Goal: Information Seeking & Learning: Check status

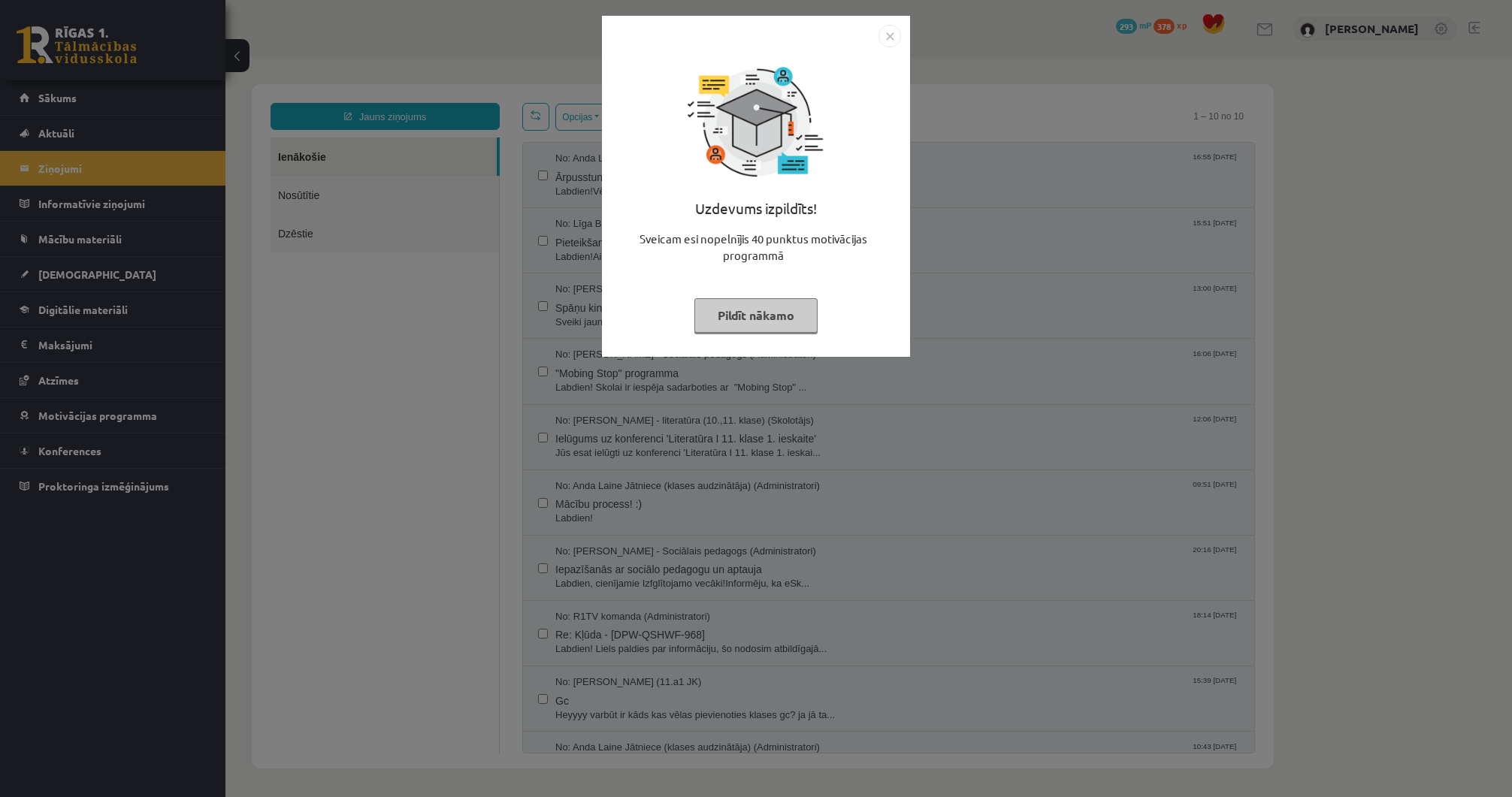
click at [785, 307] on button "Pildīt nākamo" at bounding box center [756, 315] width 123 height 34
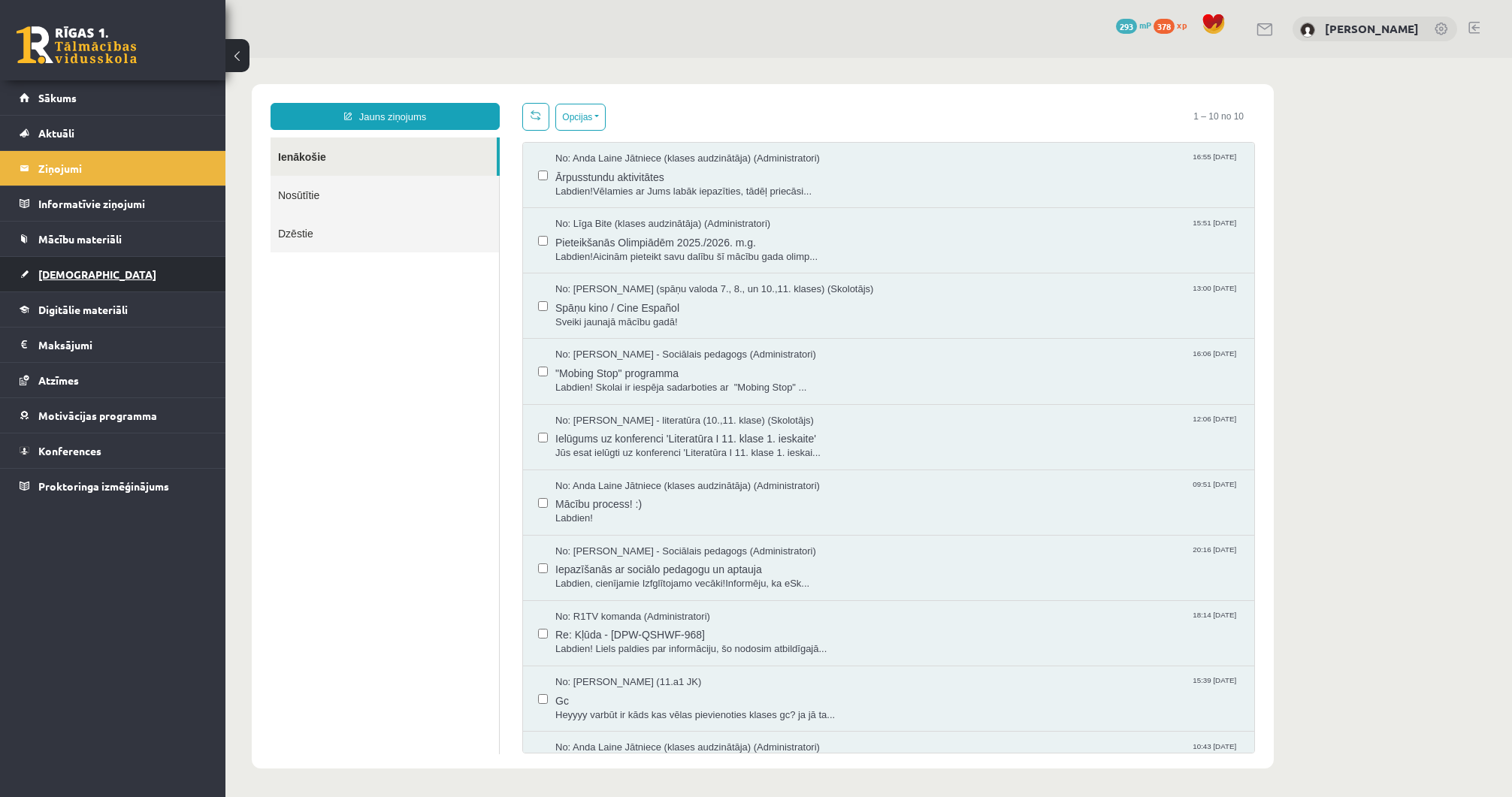
click at [81, 271] on span "[DEMOGRAPHIC_DATA]" at bounding box center [97, 275] width 118 height 14
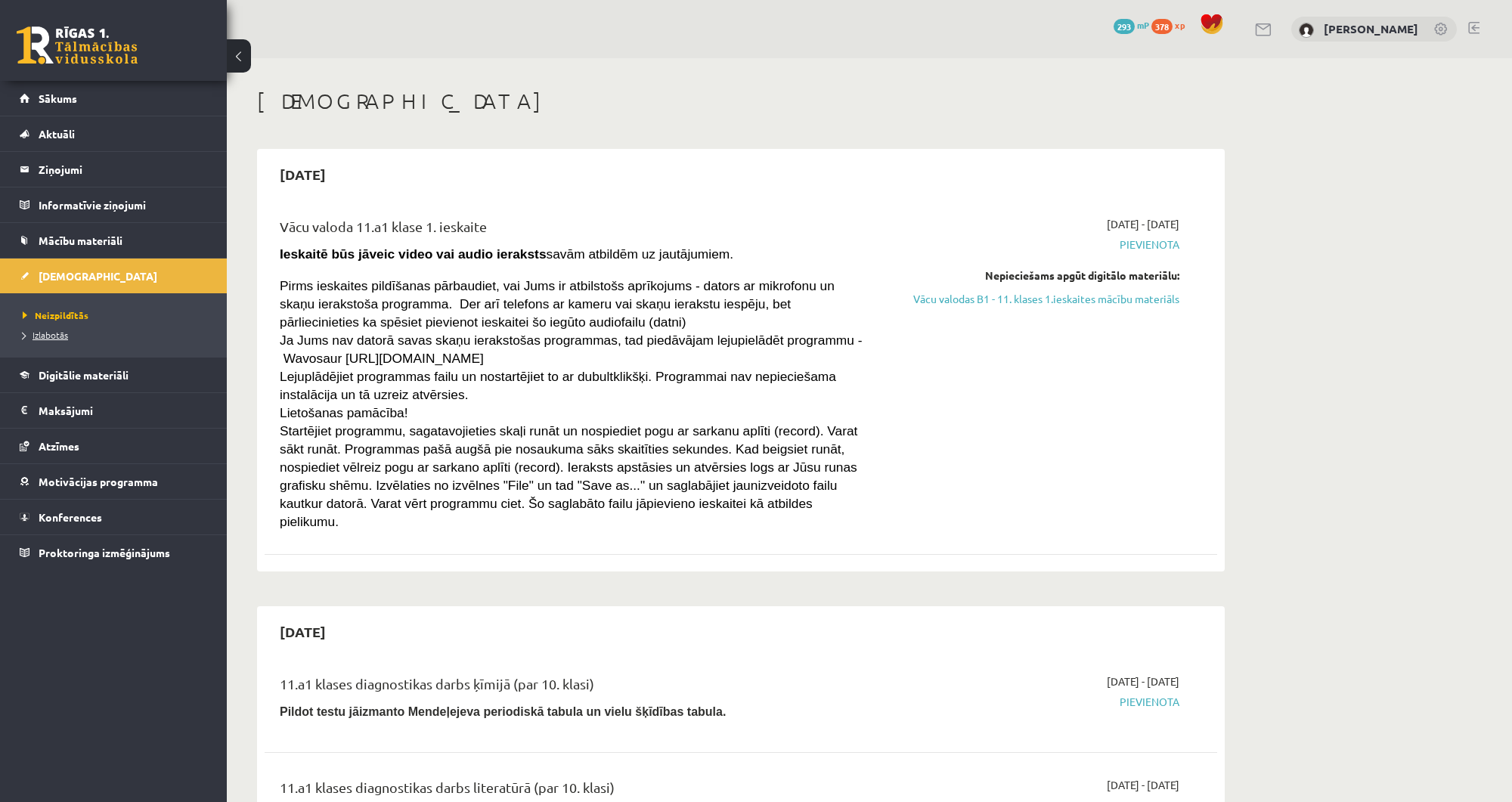
click at [48, 337] on span "Izlabotās" at bounding box center [45, 335] width 45 height 12
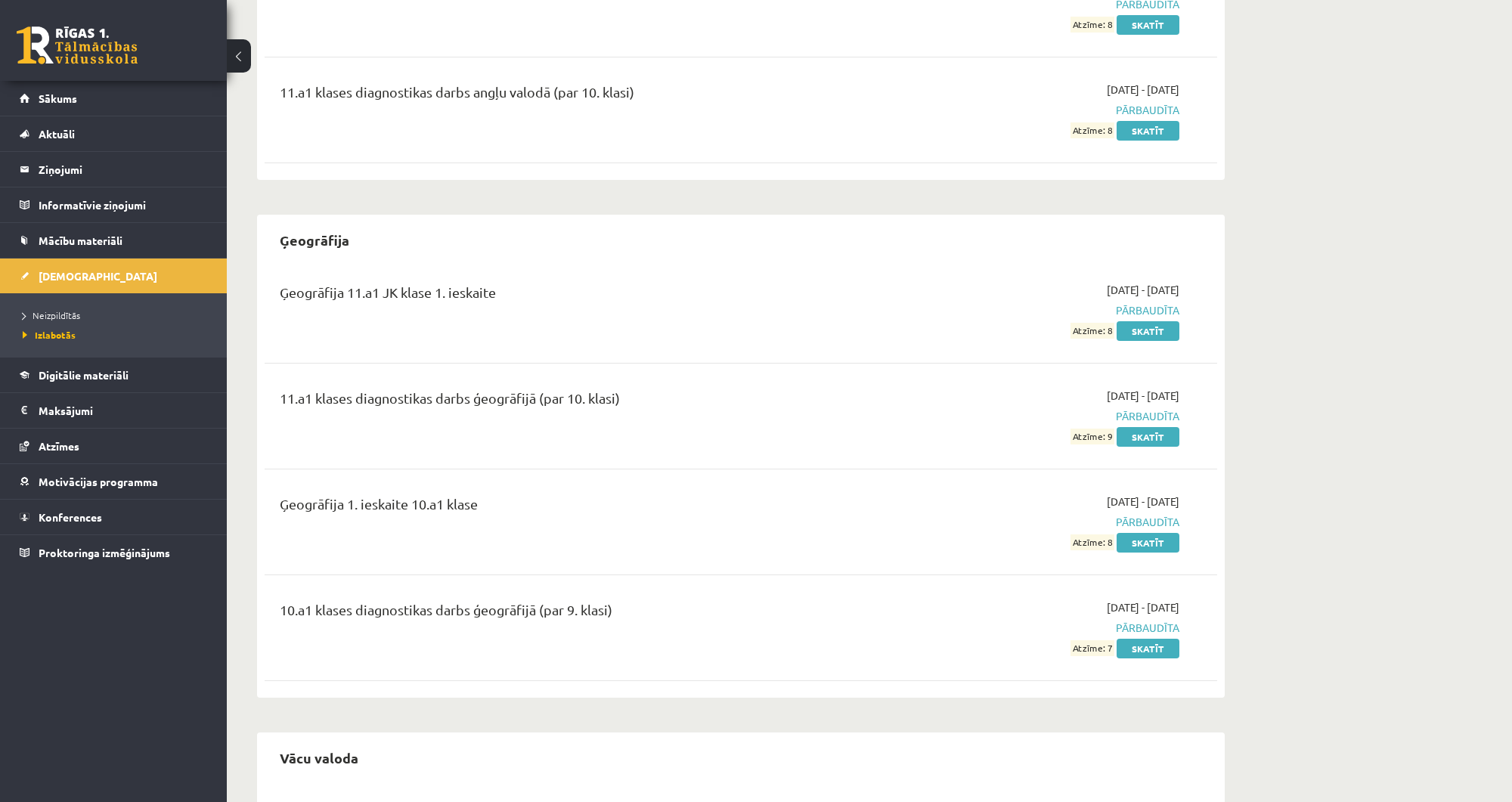
scroll to position [242, 0]
click at [1143, 328] on link "Skatīt" at bounding box center [1149, 330] width 63 height 20
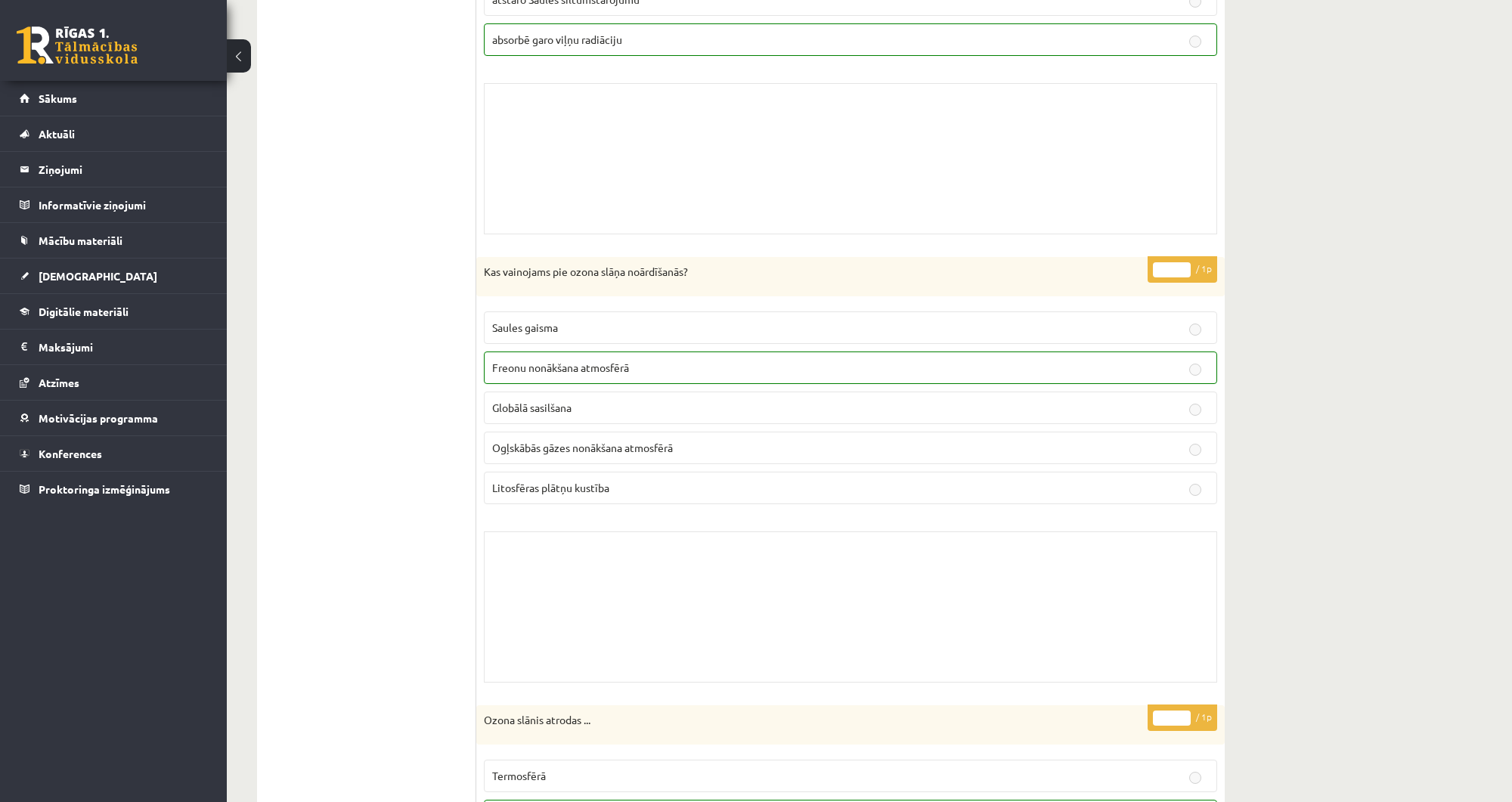
scroll to position [145, 0]
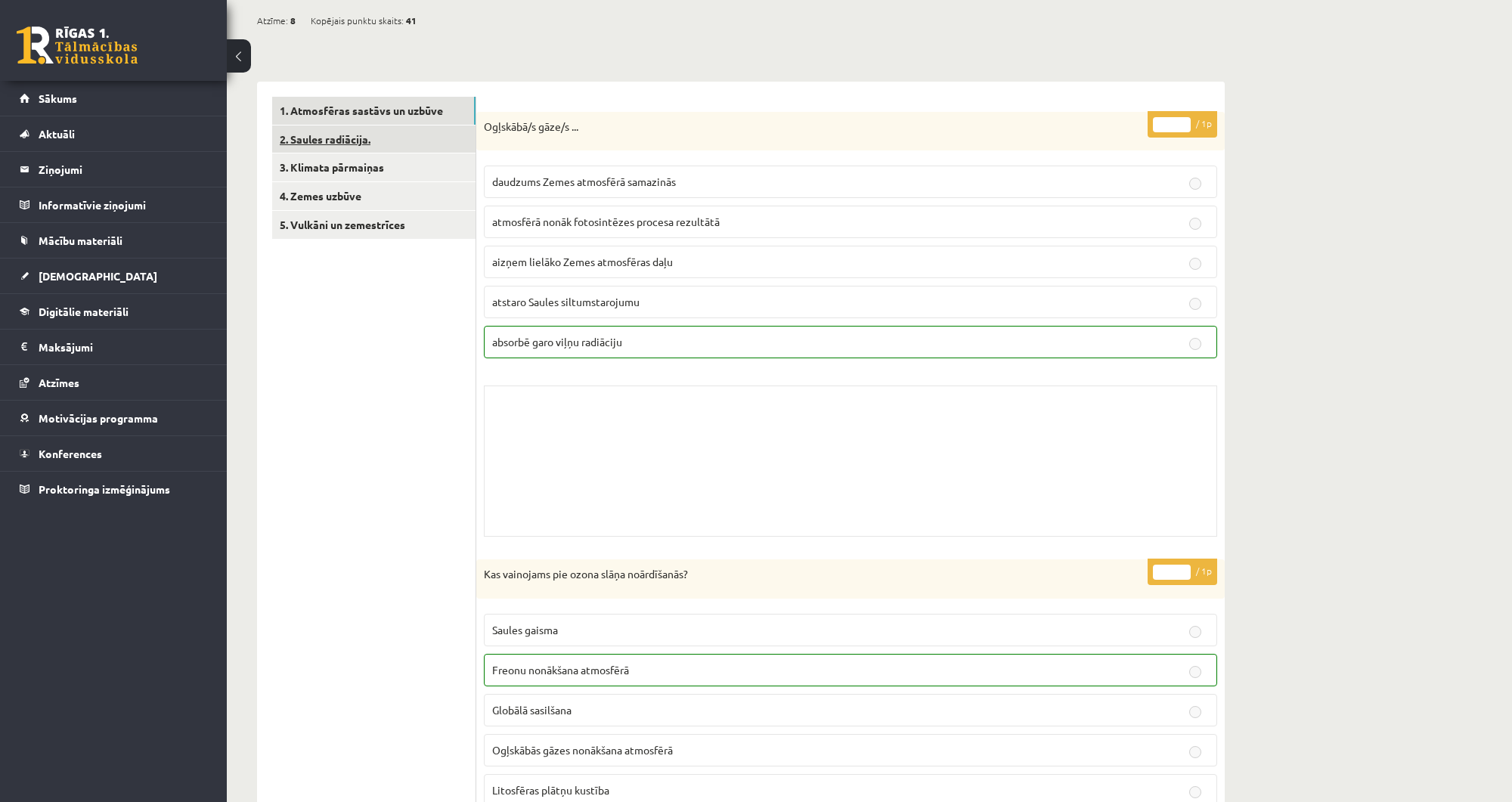
click at [399, 150] on link "2. Saules radiācija." at bounding box center [374, 139] width 204 height 28
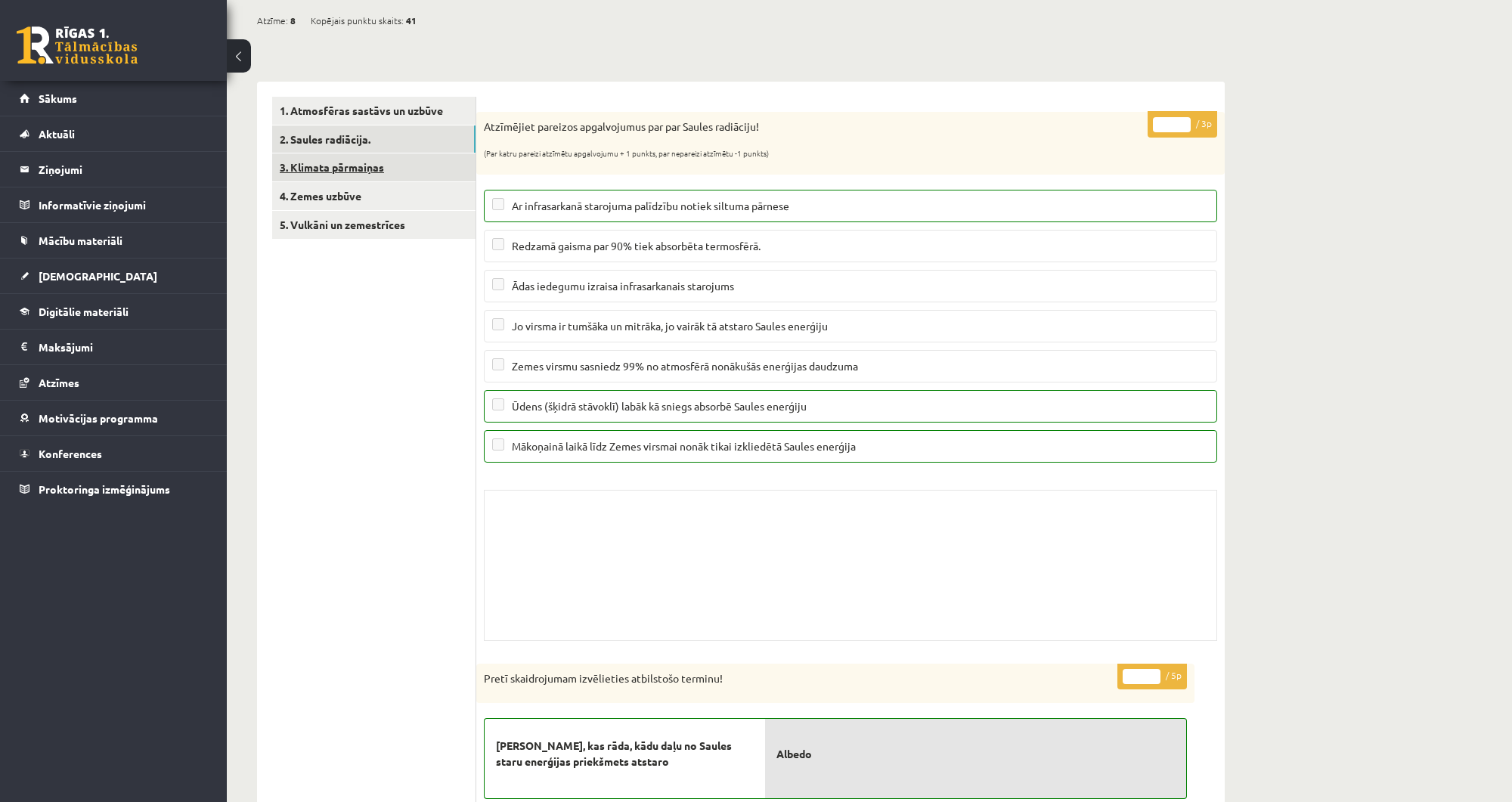
click at [387, 166] on link "3. Klimata pārmaiņas" at bounding box center [374, 168] width 204 height 28
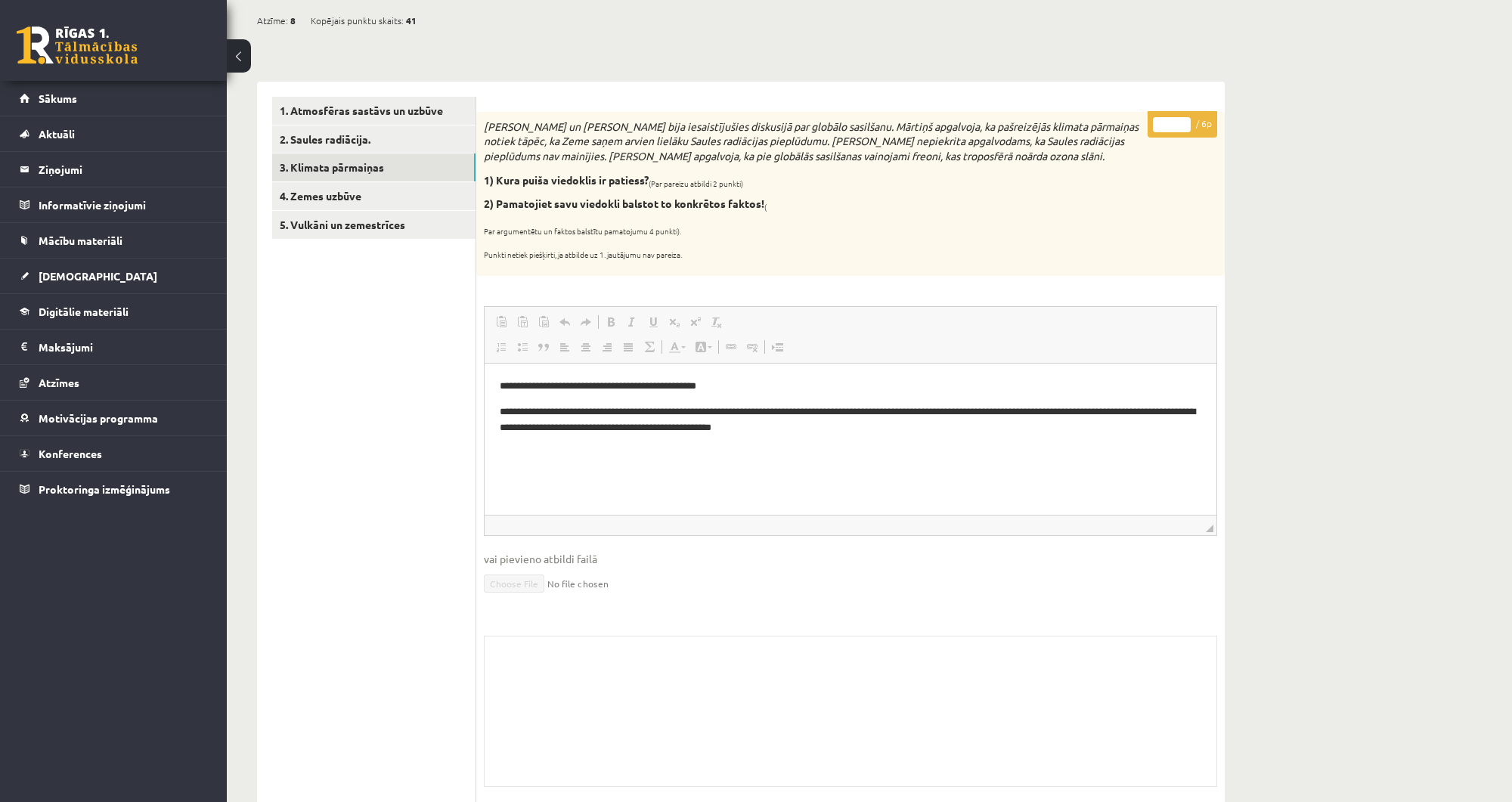
scroll to position [0, 0]
click at [366, 197] on link "4. Zemes uzbūve" at bounding box center [374, 196] width 204 height 28
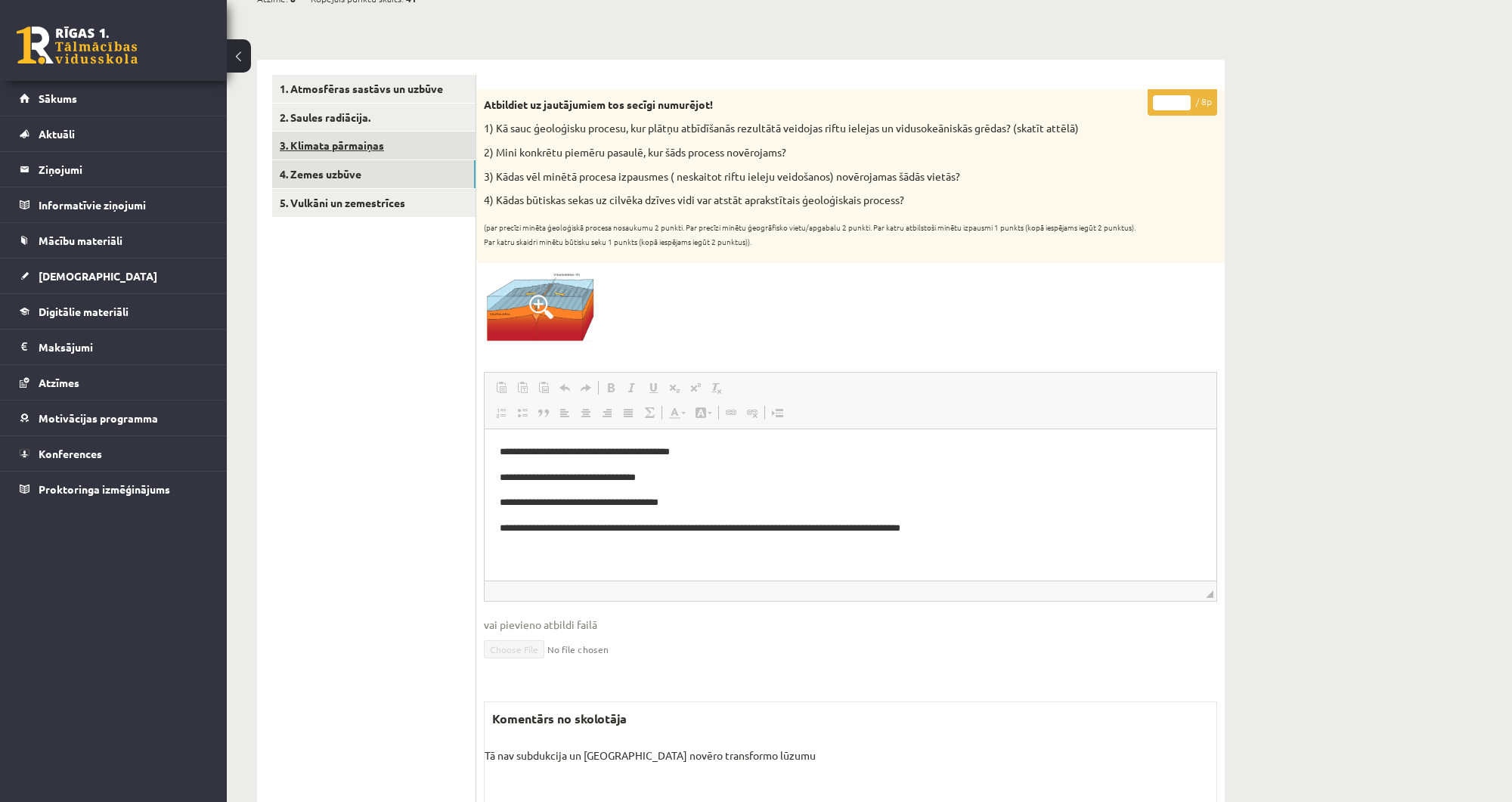
scroll to position [79, 0]
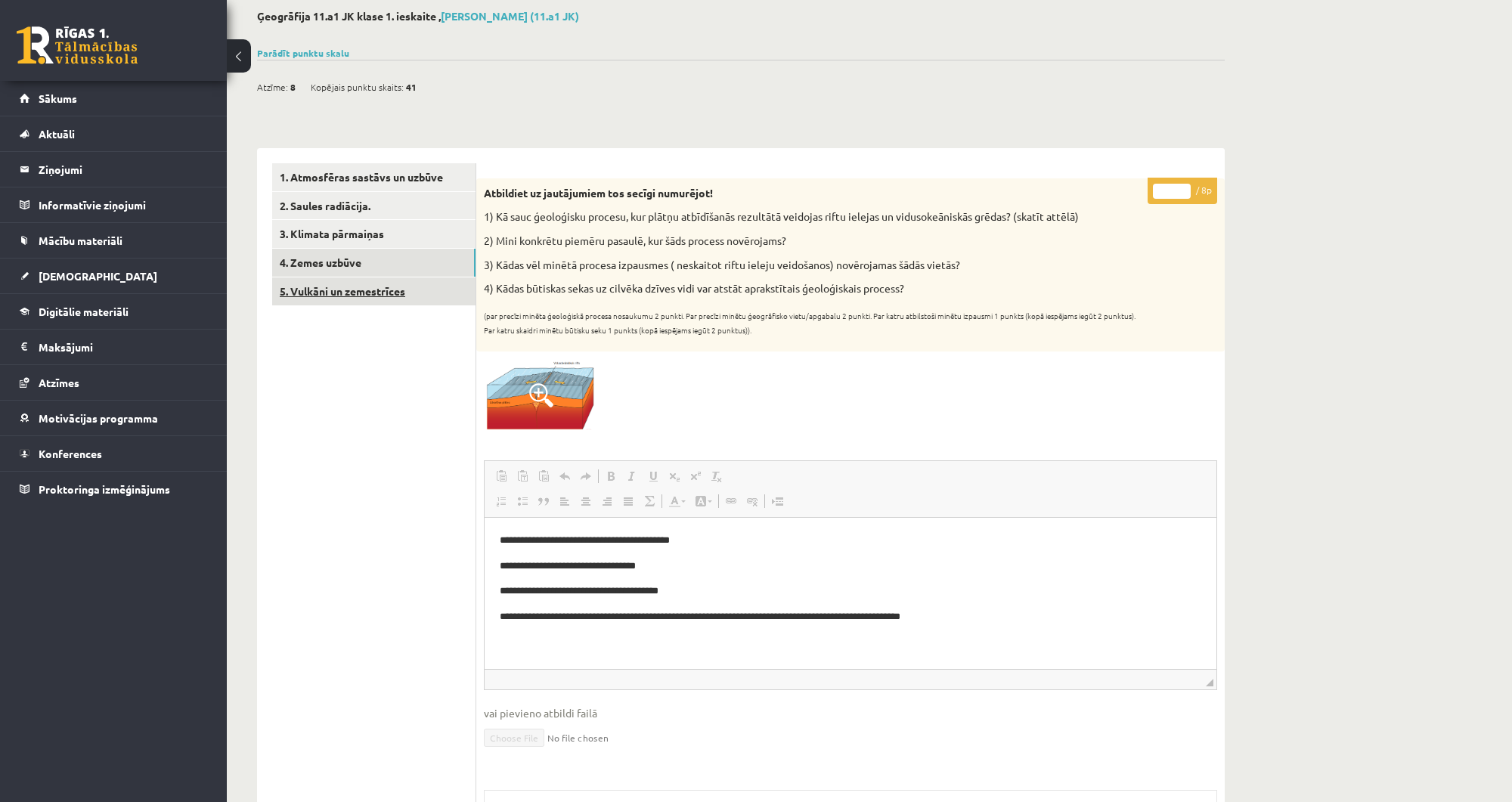
click at [400, 290] on link "5. Vulkāni un zemestrīces" at bounding box center [374, 292] width 204 height 28
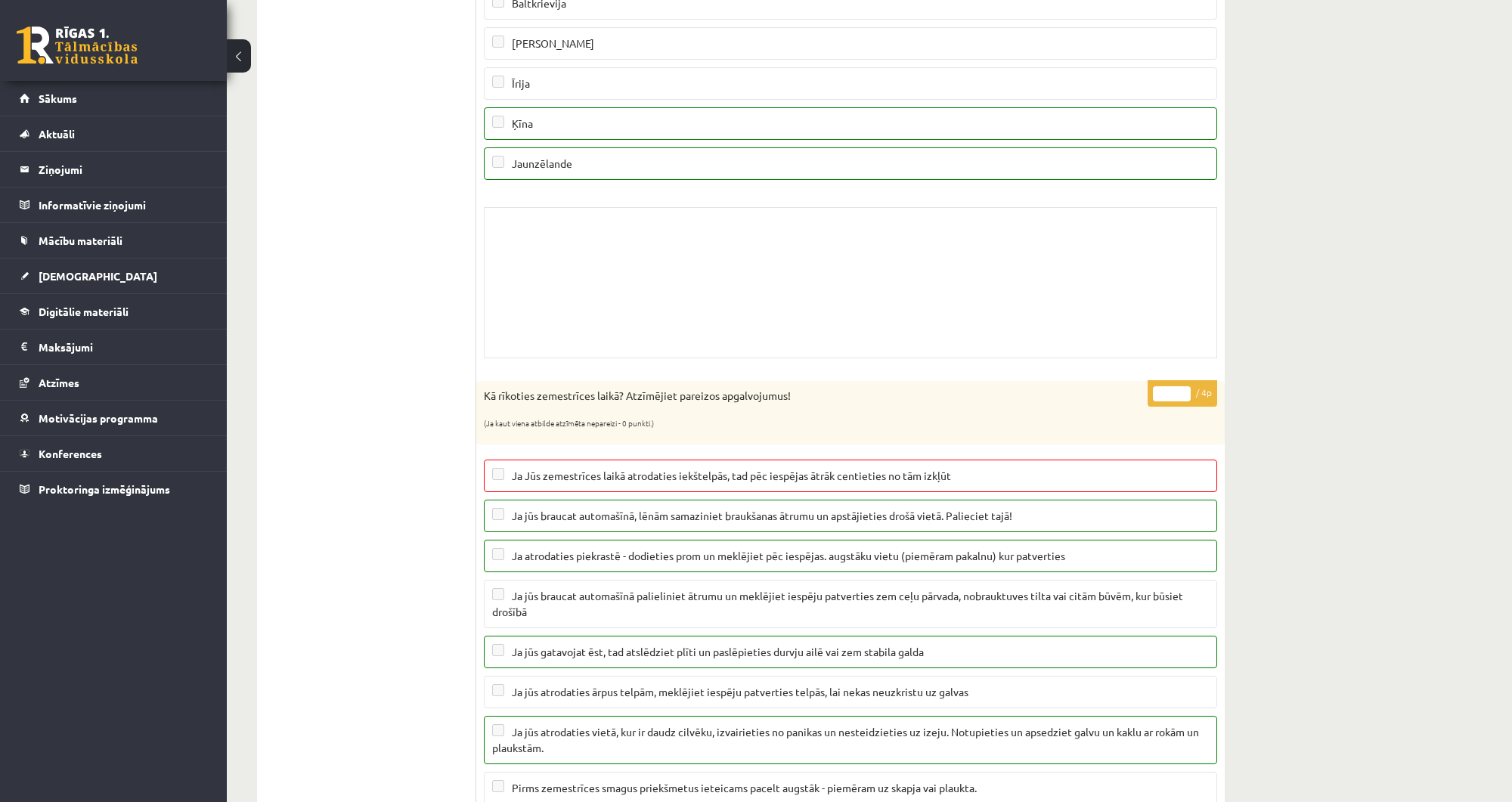
scroll to position [435, 0]
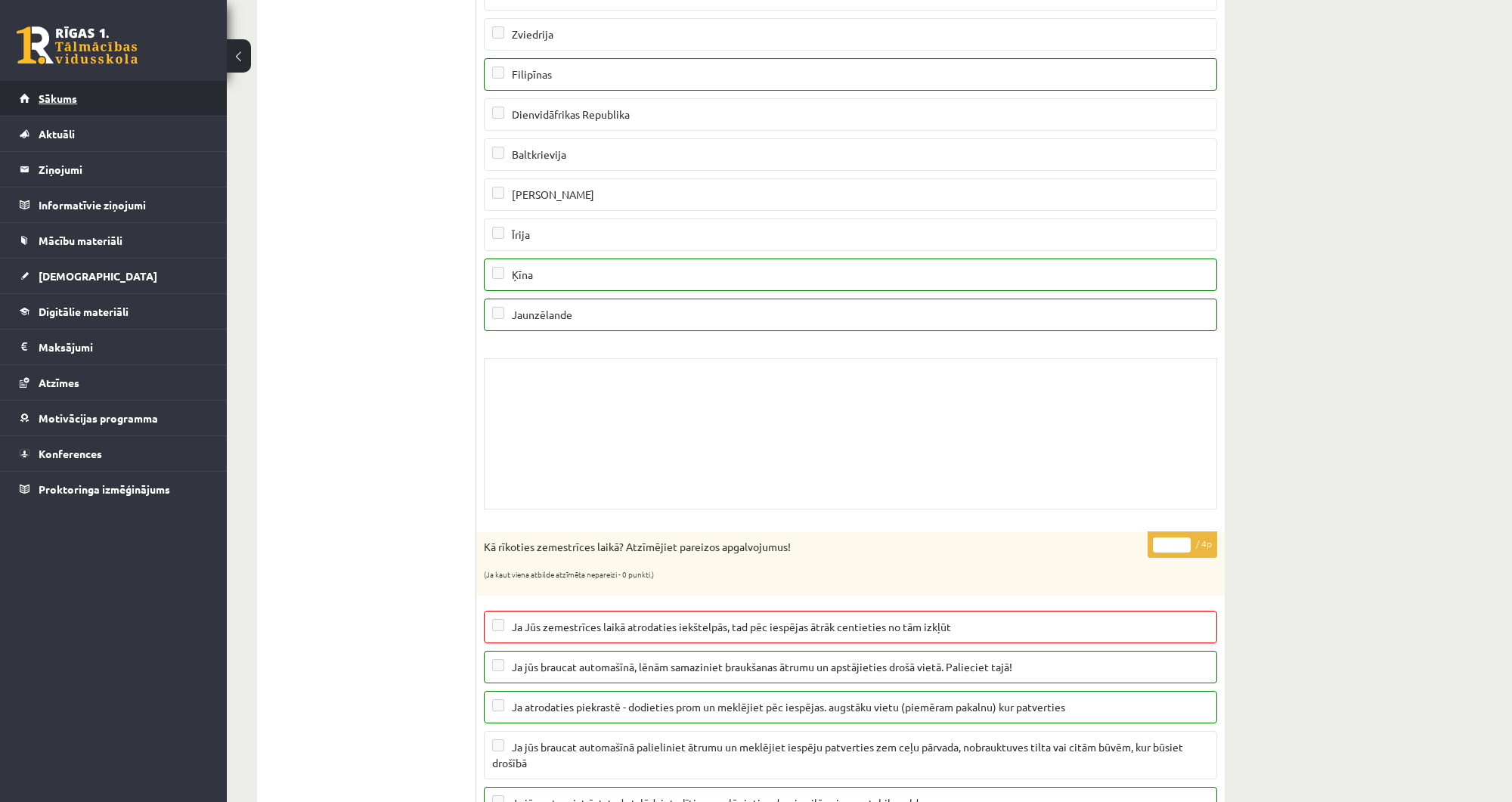
click at [96, 96] on link "Sākums" at bounding box center [114, 98] width 188 height 34
